Goal: Task Accomplishment & Management: Manage account settings

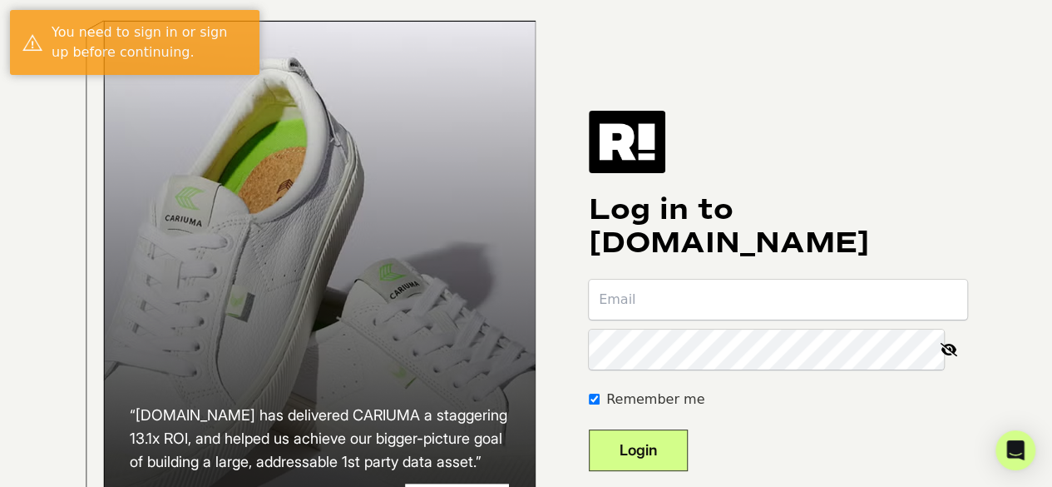
click at [726, 314] on input "email" at bounding box center [778, 299] width 378 height 40
type input "will@ycgfunds.com"
click at [666, 464] on button "Login" at bounding box center [638, 450] width 99 height 42
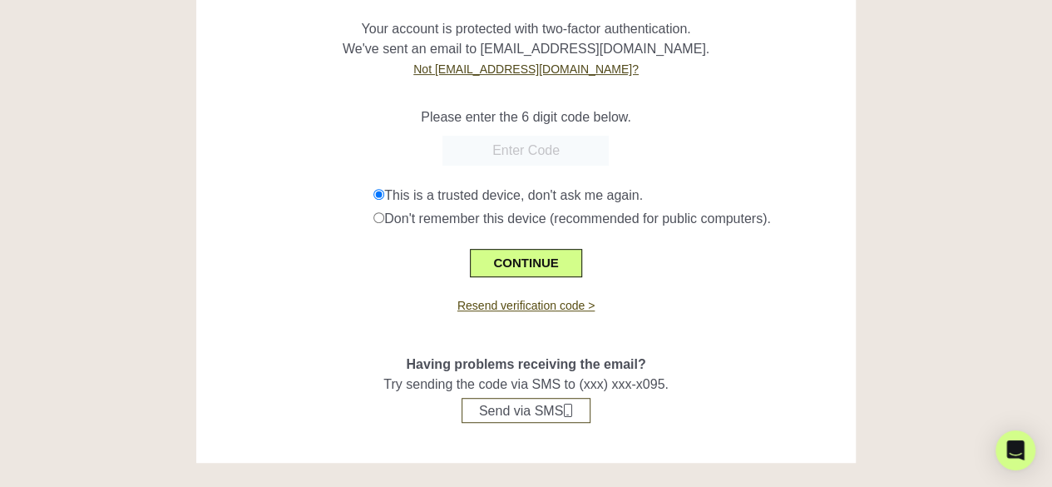
scroll to position [320, 0]
click at [528, 413] on button "Send via SMS" at bounding box center [526, 410] width 129 height 25
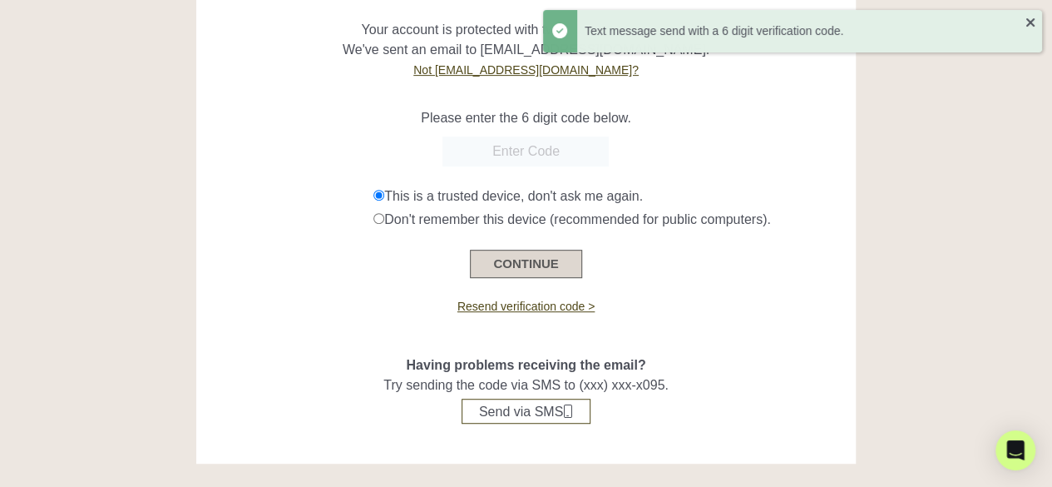
click at [552, 267] on button "CONTINUE" at bounding box center [525, 264] width 111 height 28
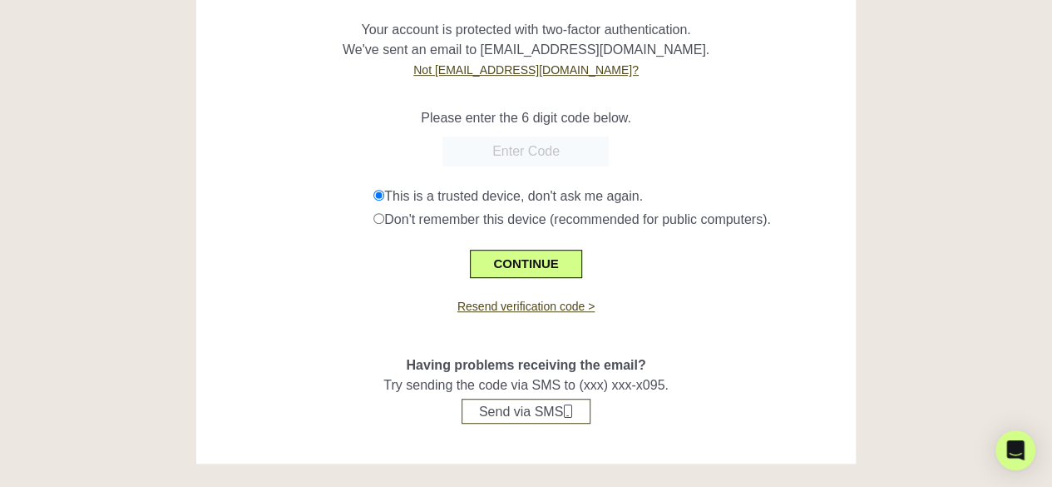
click at [378, 214] on input "radio" at bounding box center [378, 218] width 11 height 11
radio input "true"
click at [502, 412] on button "Send via SMS" at bounding box center [526, 410] width 129 height 25
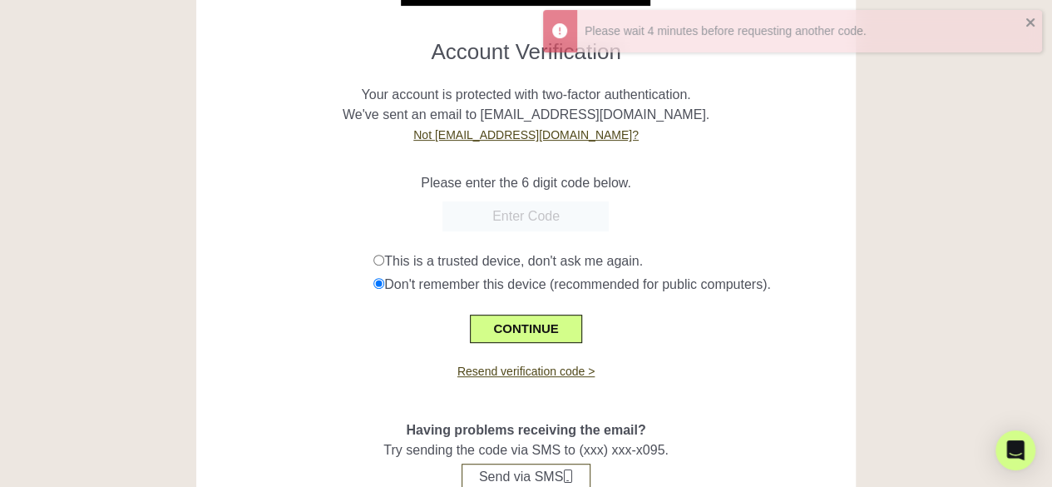
scroll to position [154, 0]
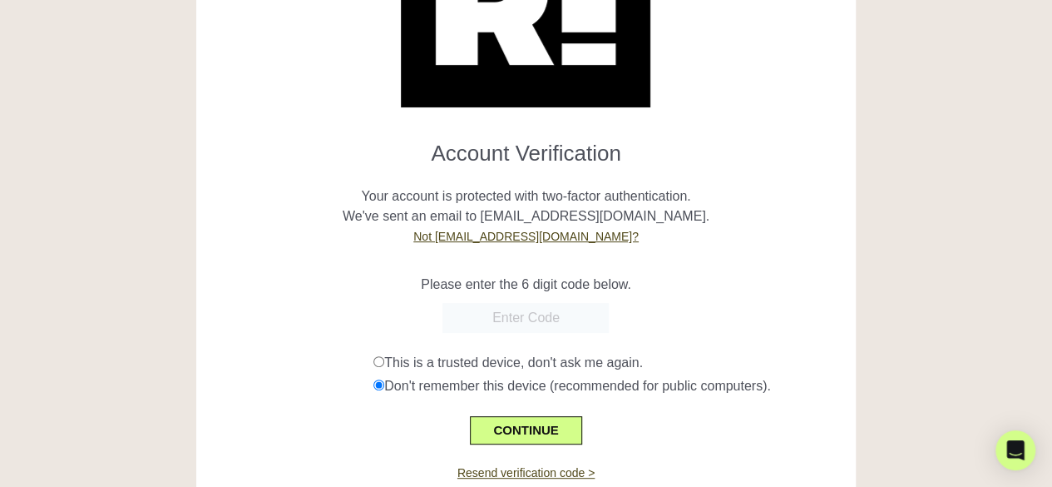
click at [489, 314] on input "text" at bounding box center [526, 318] width 166 height 30
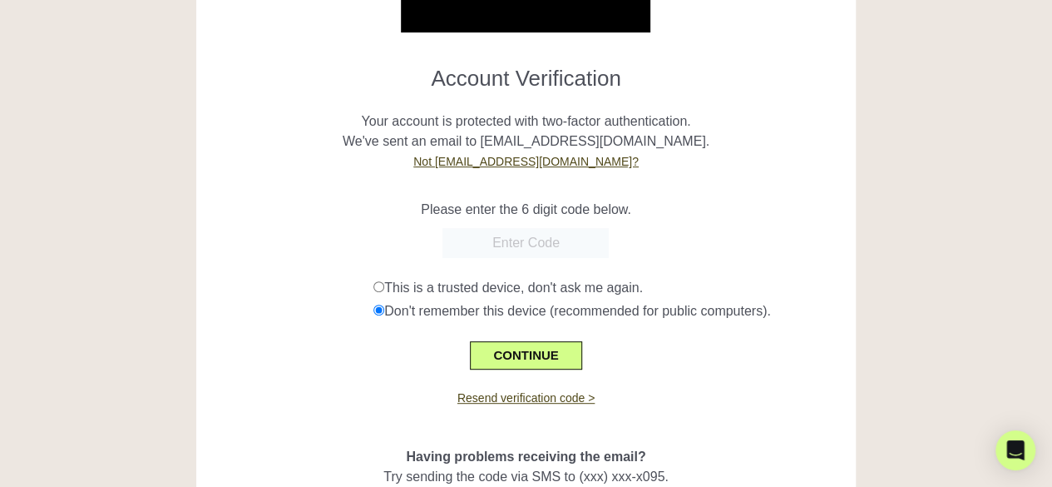
scroll to position [321, 0]
